Goal: Task Accomplishment & Management: Manage account settings

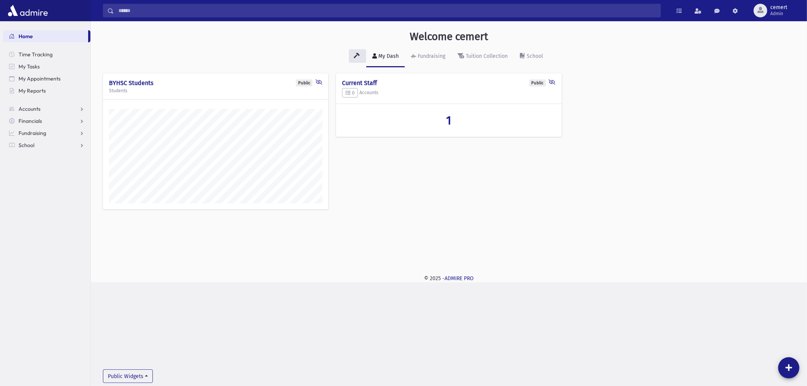
scroll to position [262, 716]
click at [780, 9] on span "cemert" at bounding box center [779, 8] width 17 height 6
click at [763, 112] on link "Manage Logins" at bounding box center [774, 111] width 61 height 14
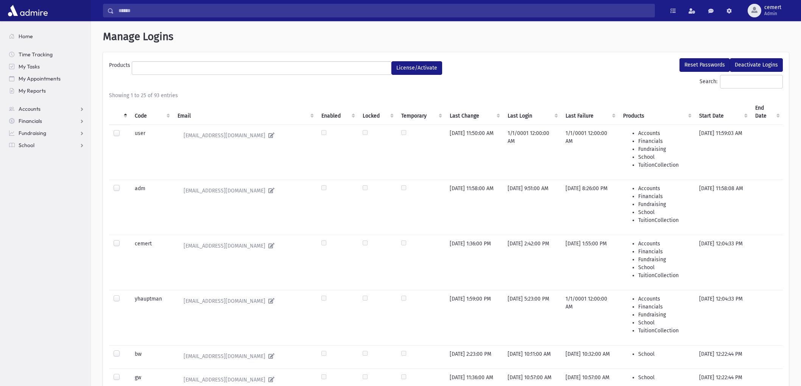
select select
click at [733, 76] on input "Search:" at bounding box center [751, 82] width 63 height 14
type input "**"
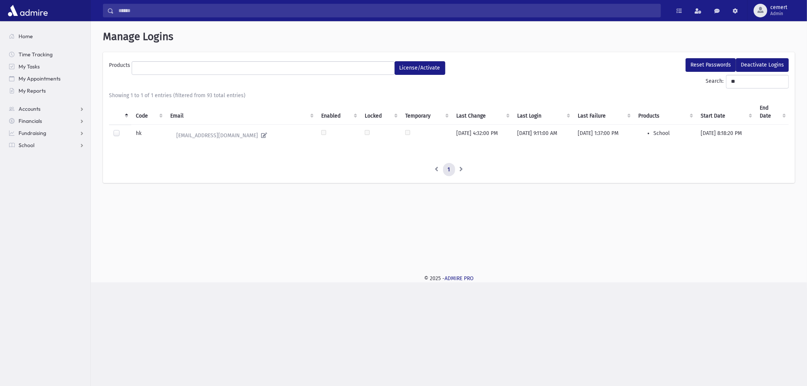
click at [123, 130] on label at bounding box center [123, 130] width 0 height 0
click at [696, 65] on button "Reset Passwords" at bounding box center [711, 65] width 50 height 14
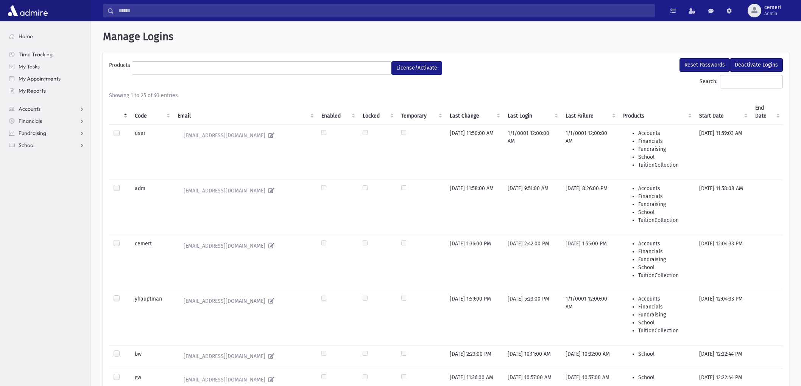
select select
click at [767, 18] on button "cemert Admin" at bounding box center [771, 10] width 60 height 21
click at [761, 76] on link "Logout" at bounding box center [768, 77] width 61 height 14
